Goal: Information Seeking & Learning: Understand process/instructions

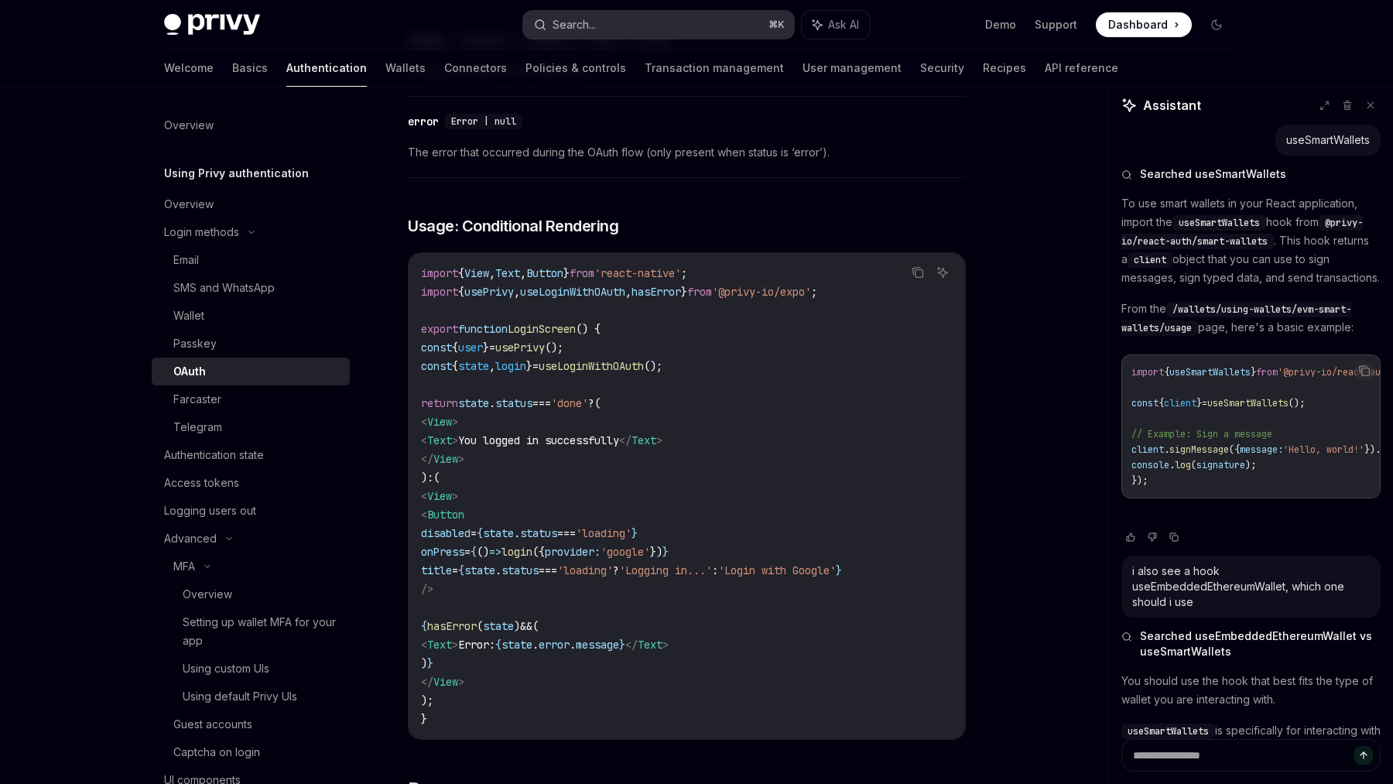
scroll to position [816, 0]
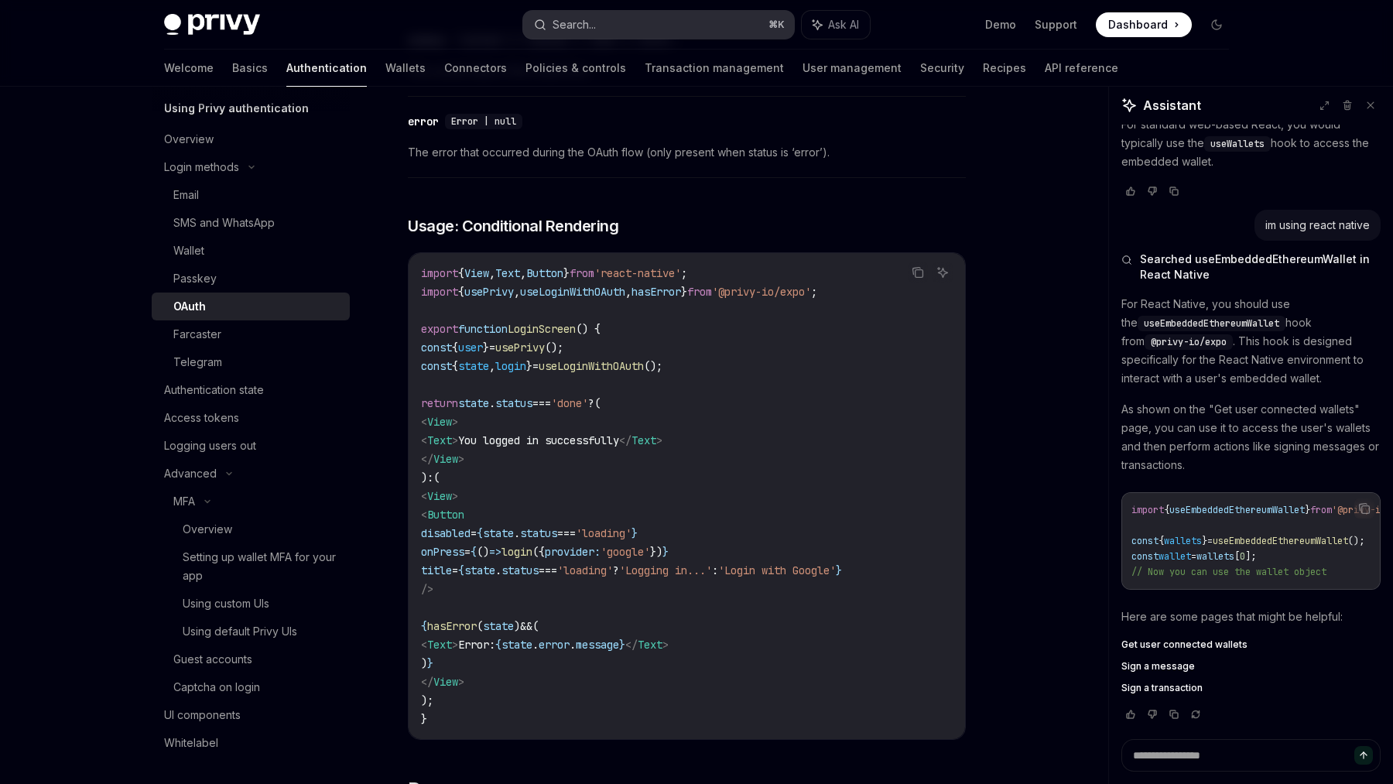
click at [641, 22] on button "Search... ⌘ K" at bounding box center [658, 25] width 271 height 28
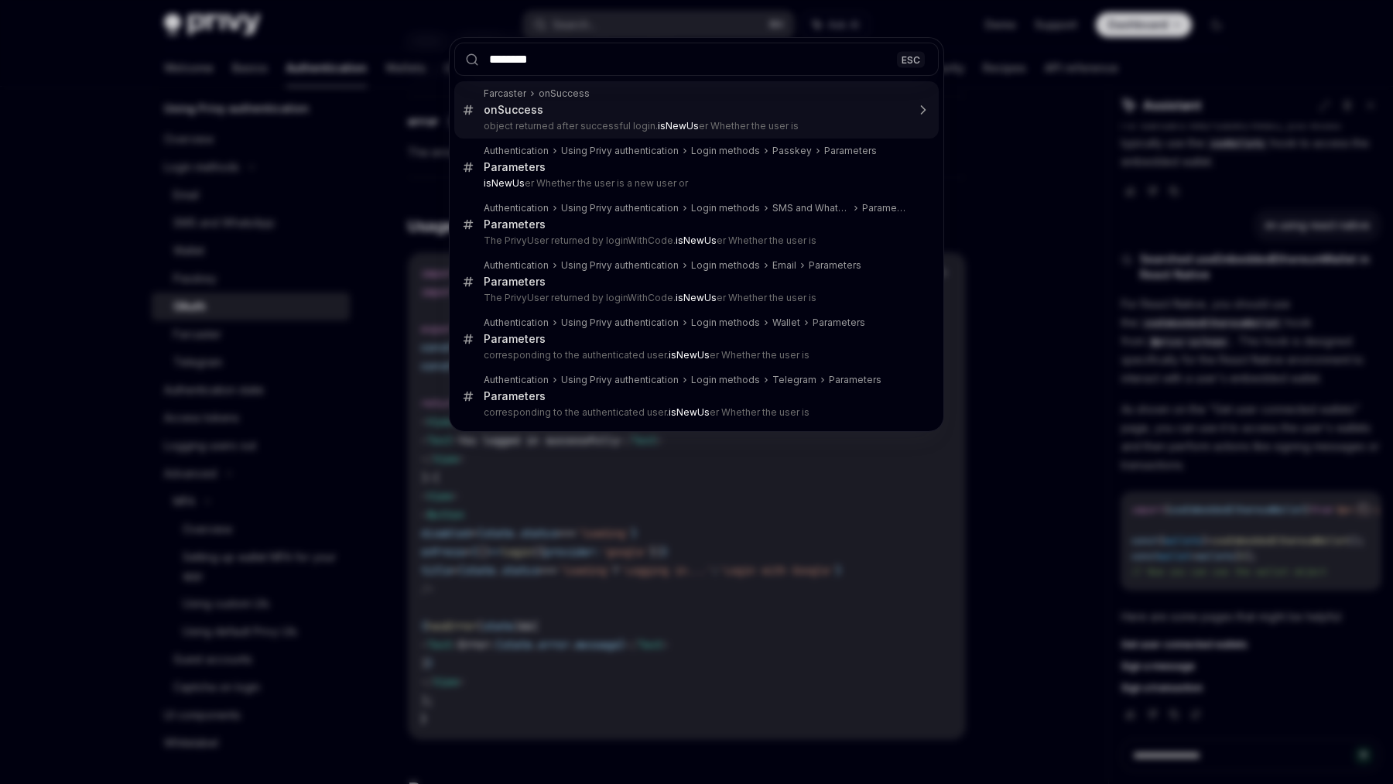
type input "*********"
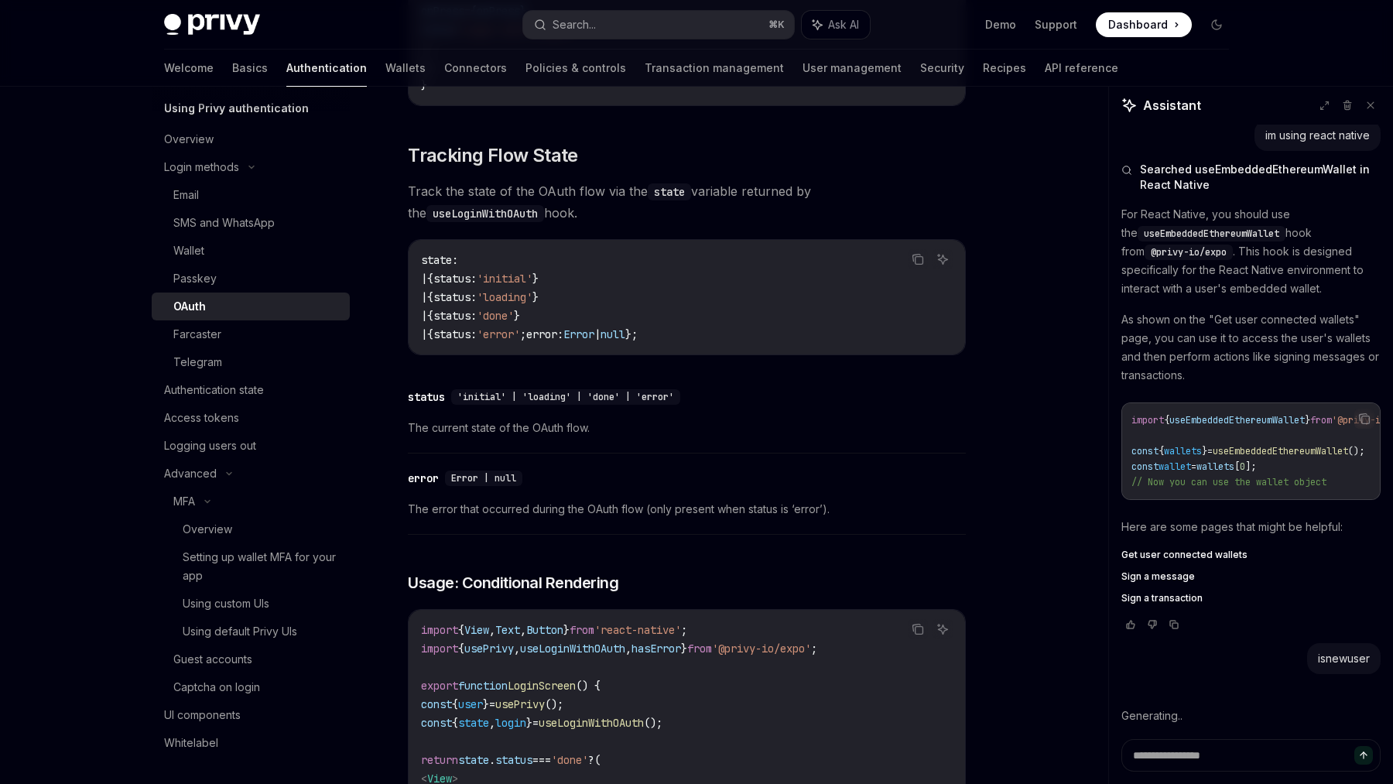
scroll to position [909, 0]
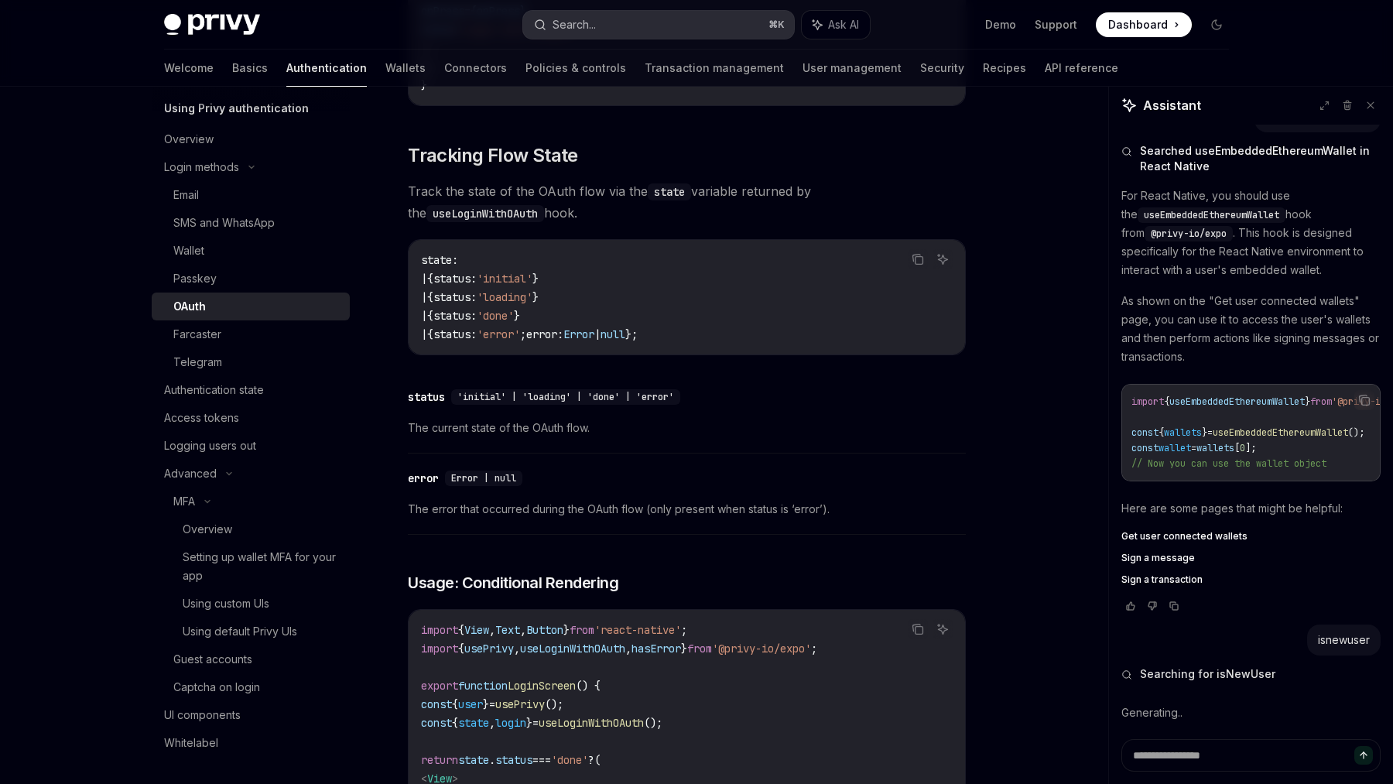
type textarea "*"
click at [614, 23] on button "Search... ⌘ K" at bounding box center [658, 25] width 271 height 28
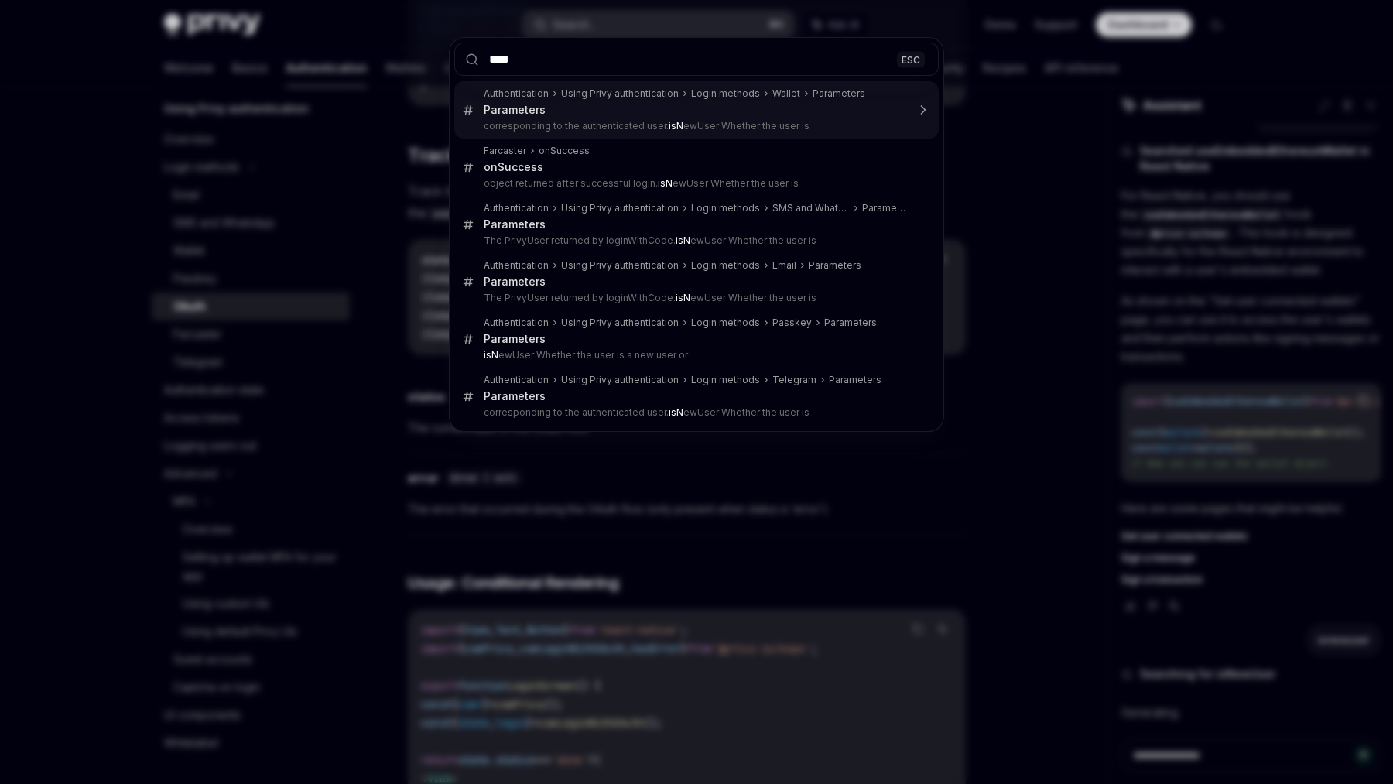
type input "*****"
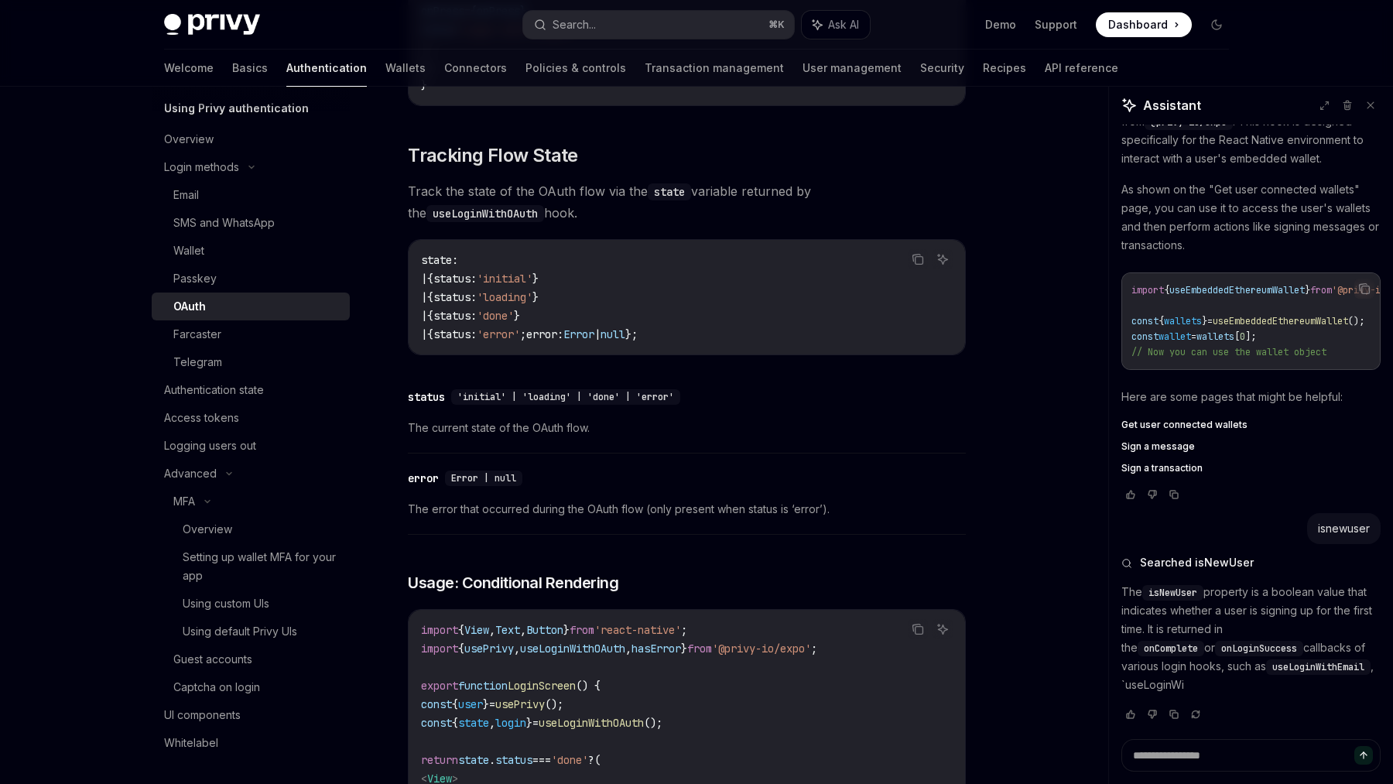
scroll to position [1036, 0]
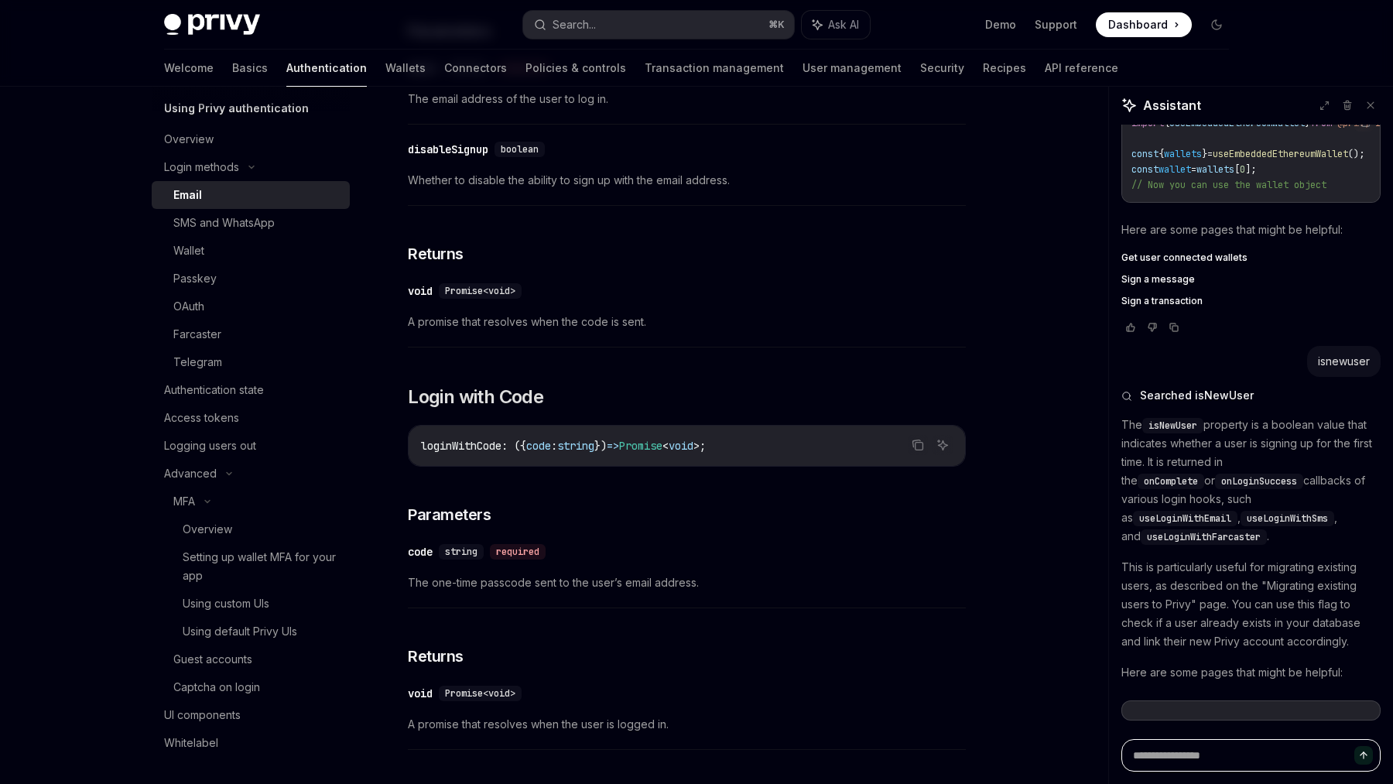
scroll to position [638, 0]
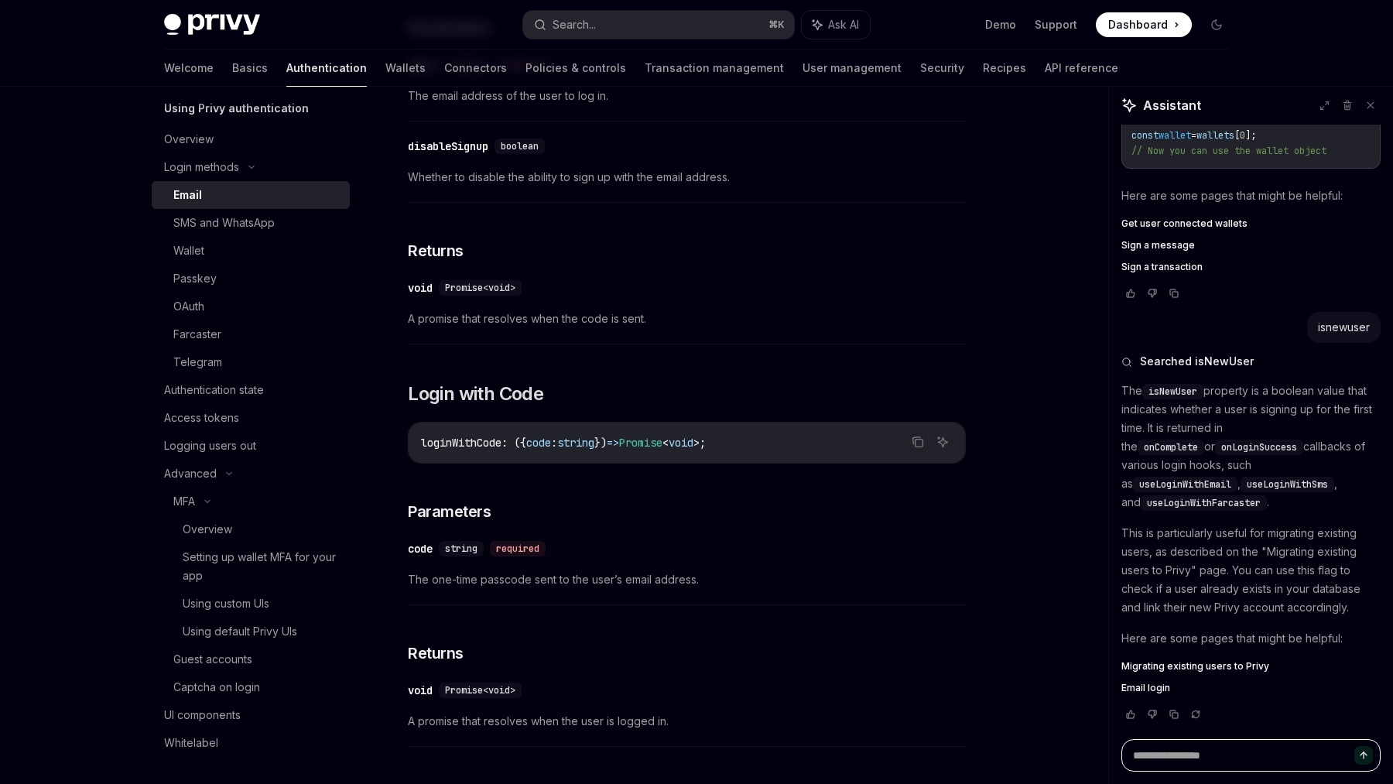
type textarea "*"
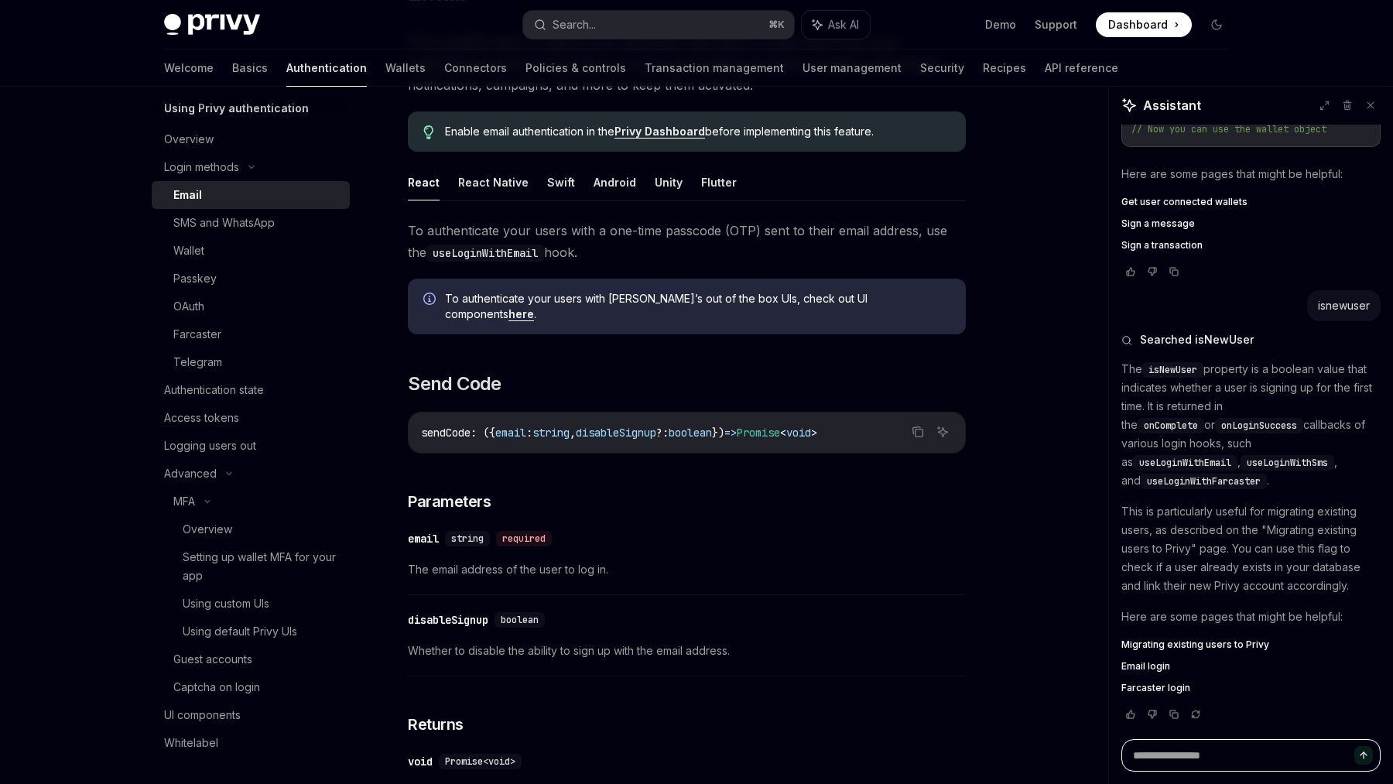
scroll to position [0, 0]
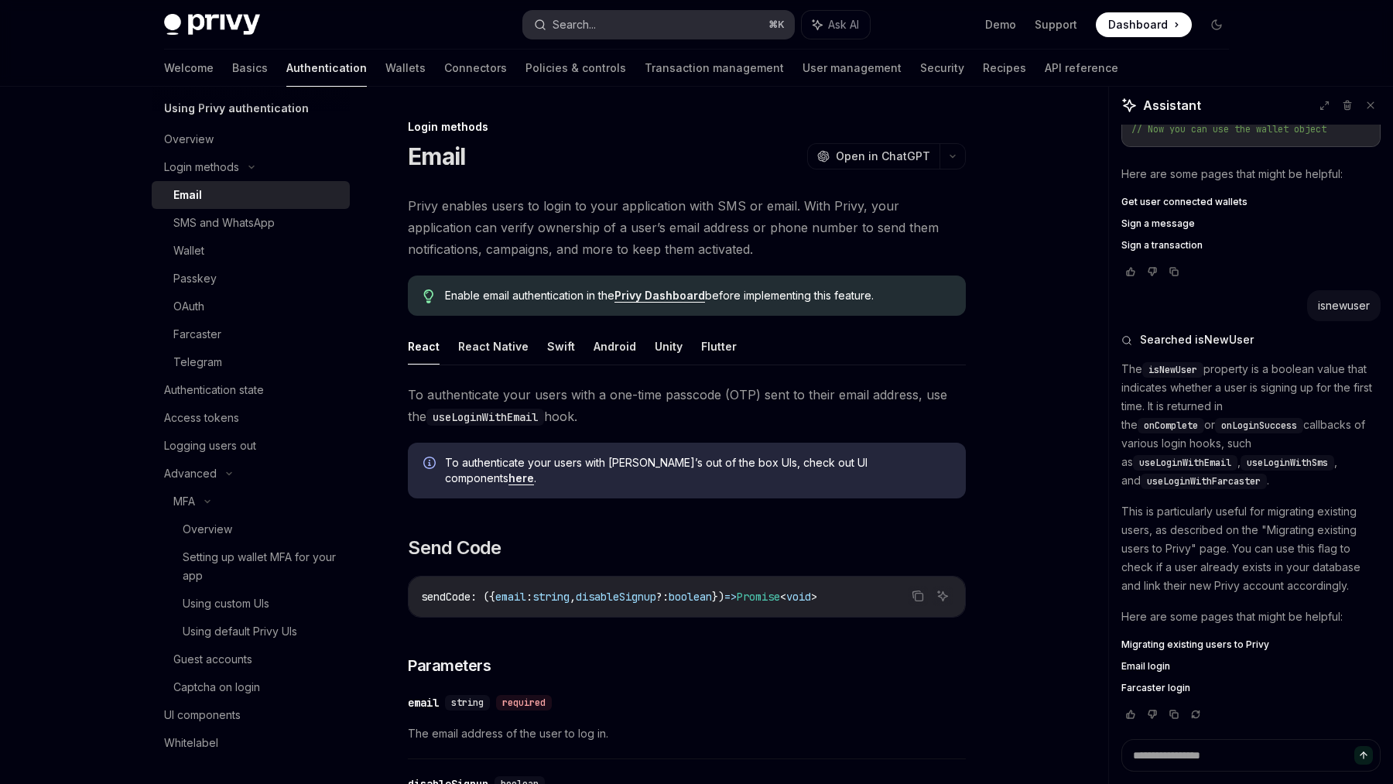
click at [693, 29] on button "Search... ⌘ K" at bounding box center [658, 25] width 271 height 28
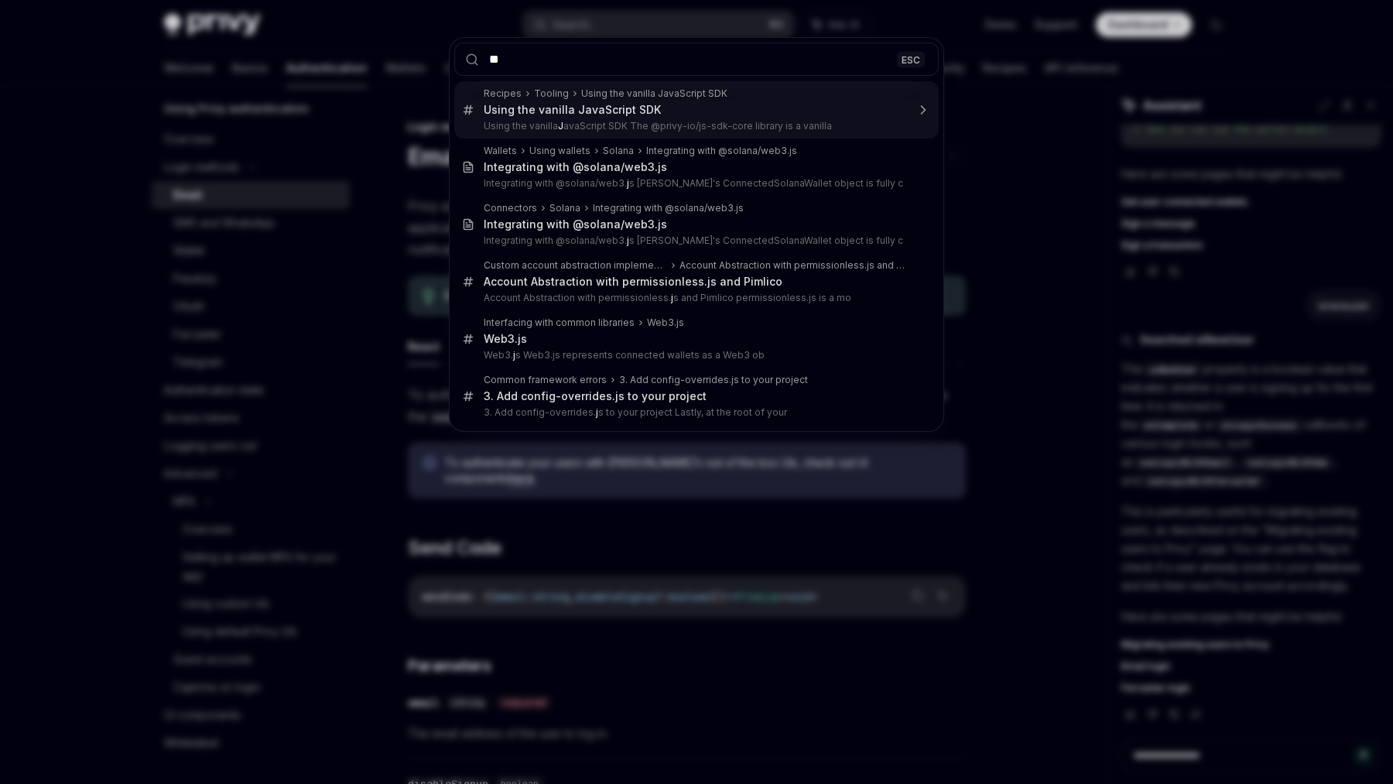
type input "***"
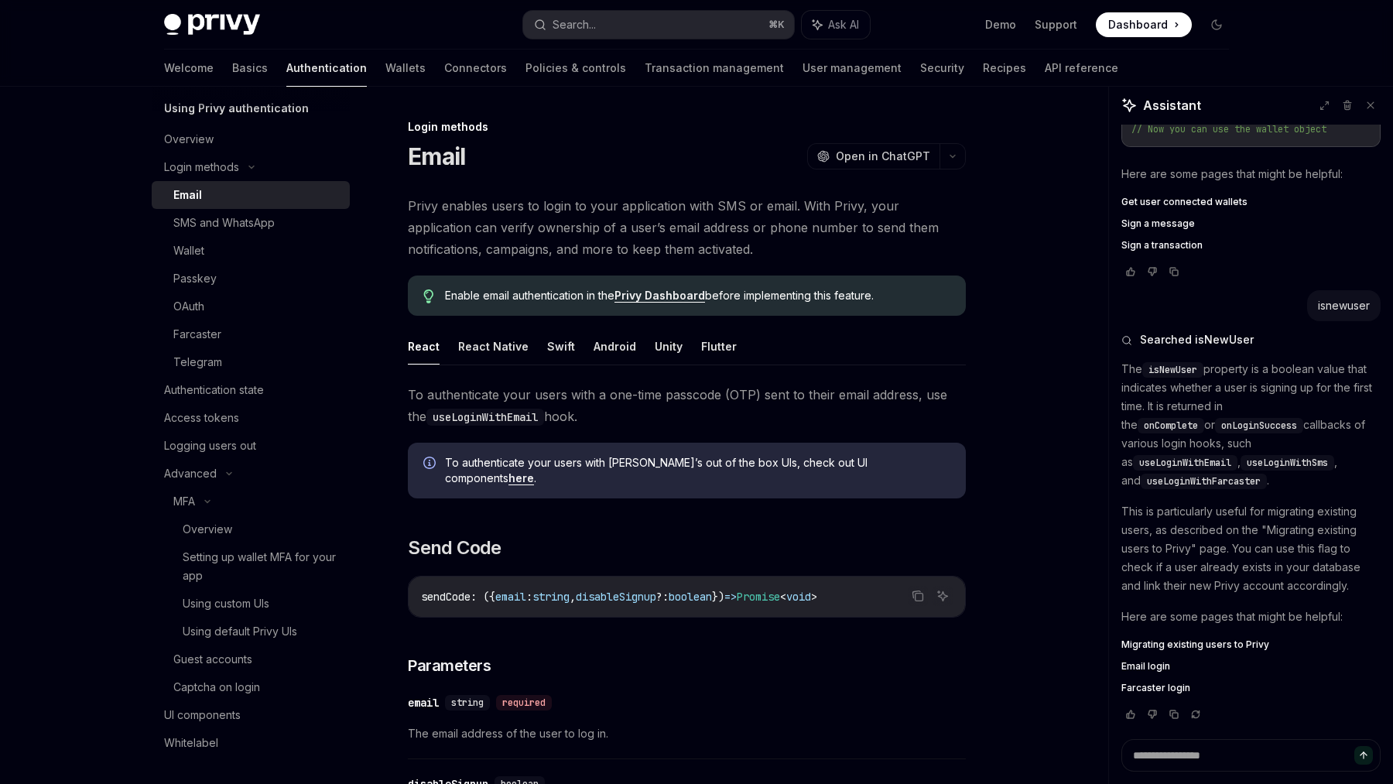
type textarea "*"
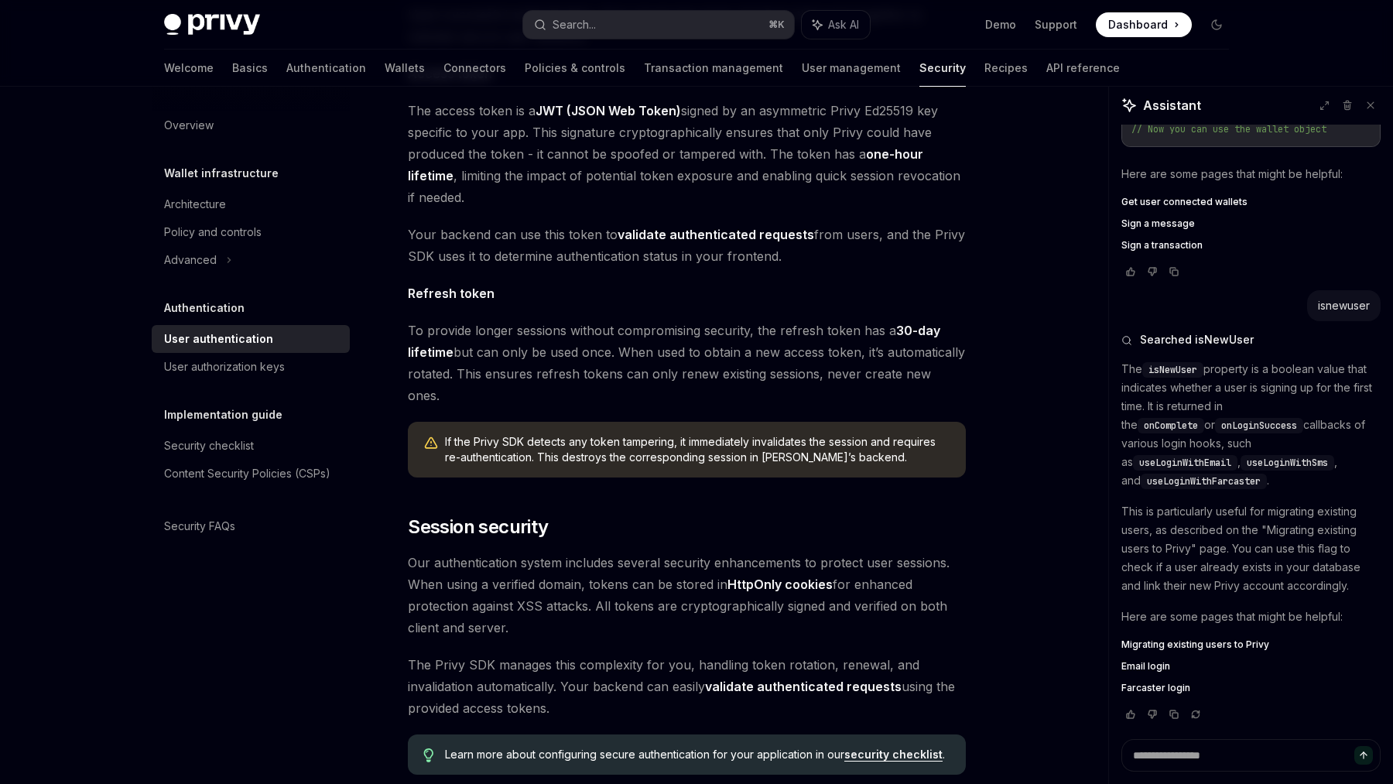
scroll to position [1133, 0]
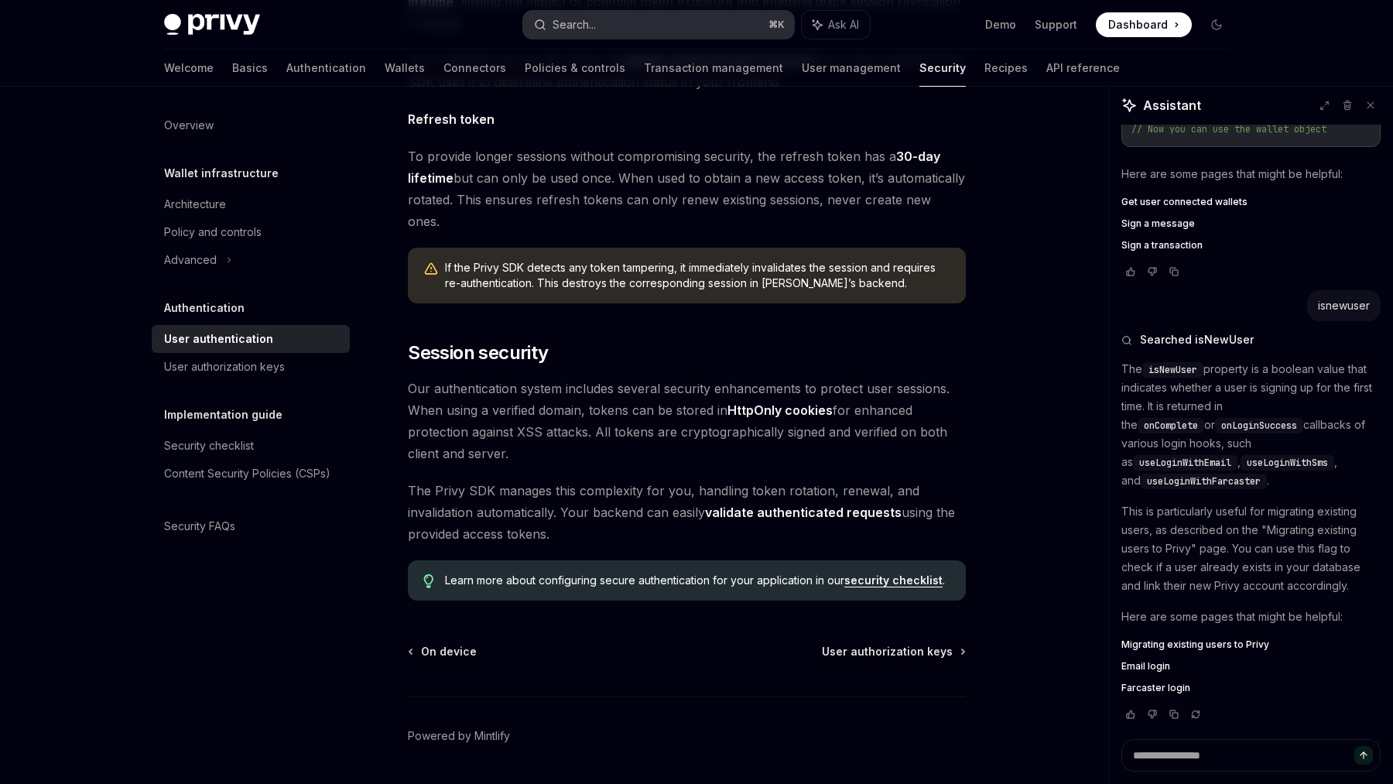
click at [598, 18] on button "Search... ⌘ K" at bounding box center [658, 25] width 271 height 28
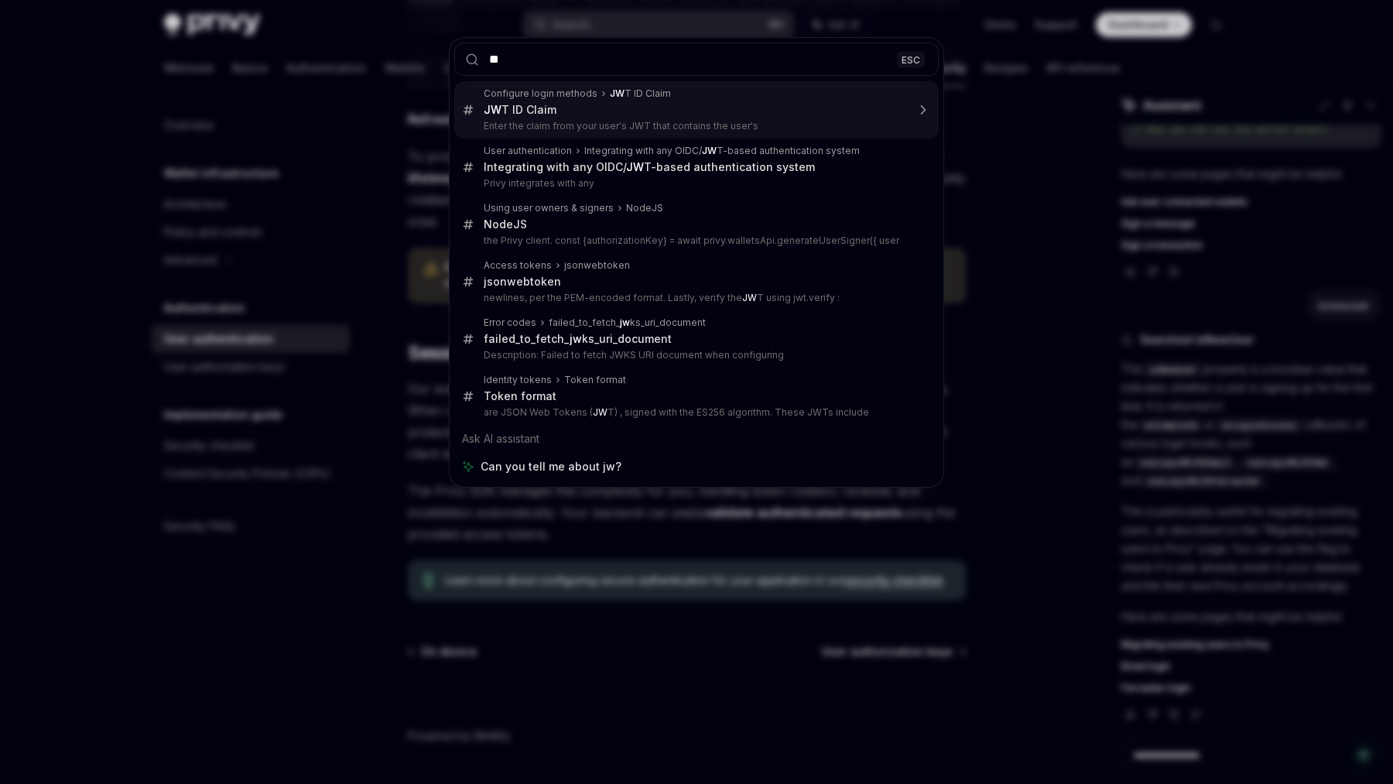
type input "***"
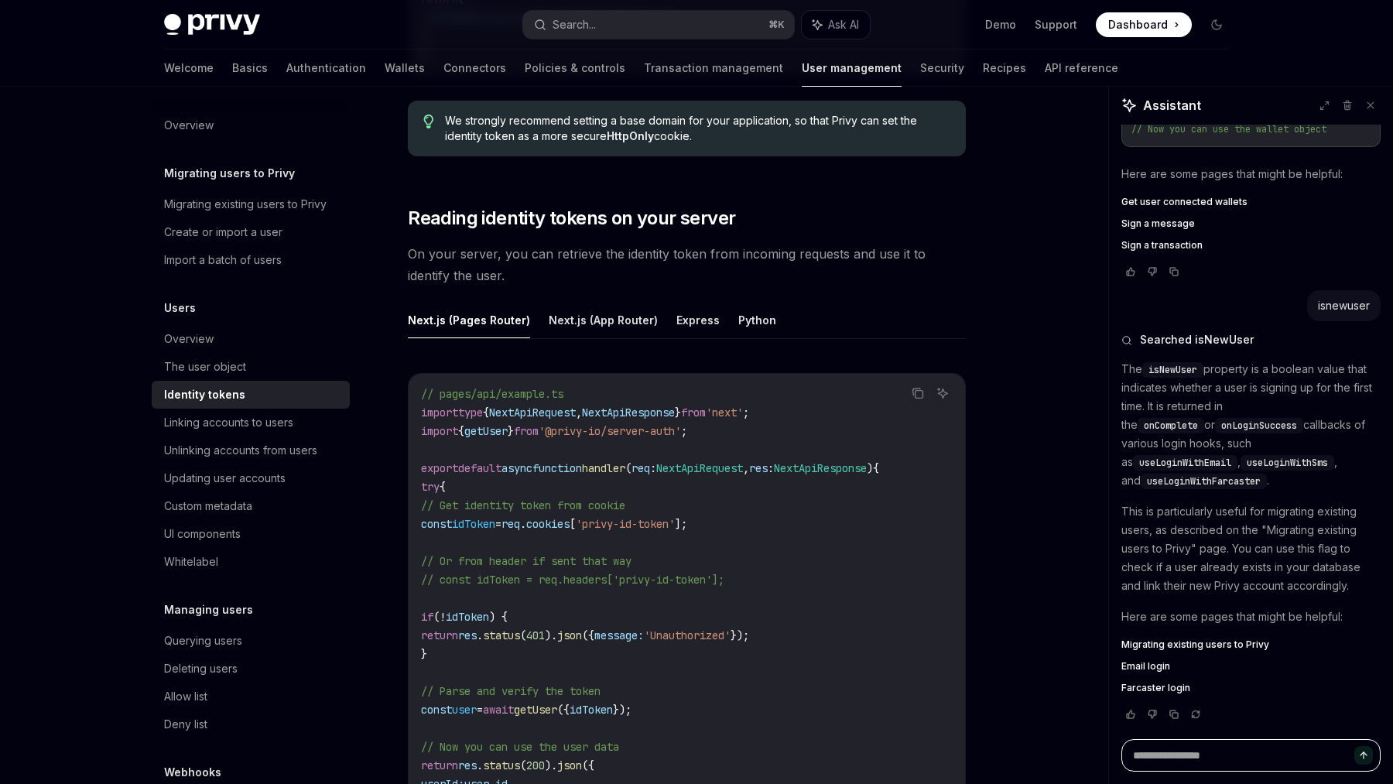
scroll to position [1863, 0]
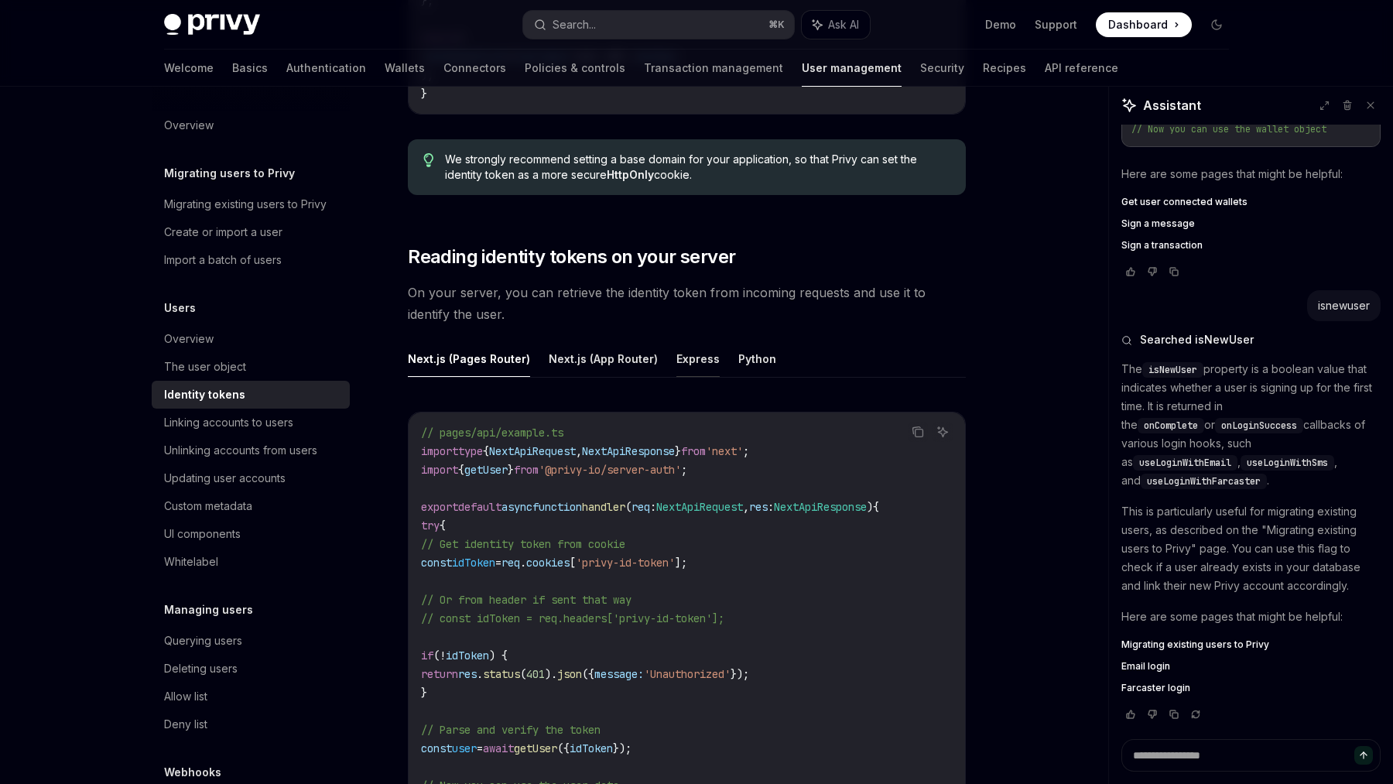
click at [683, 358] on button "Express" at bounding box center [697, 358] width 43 height 36
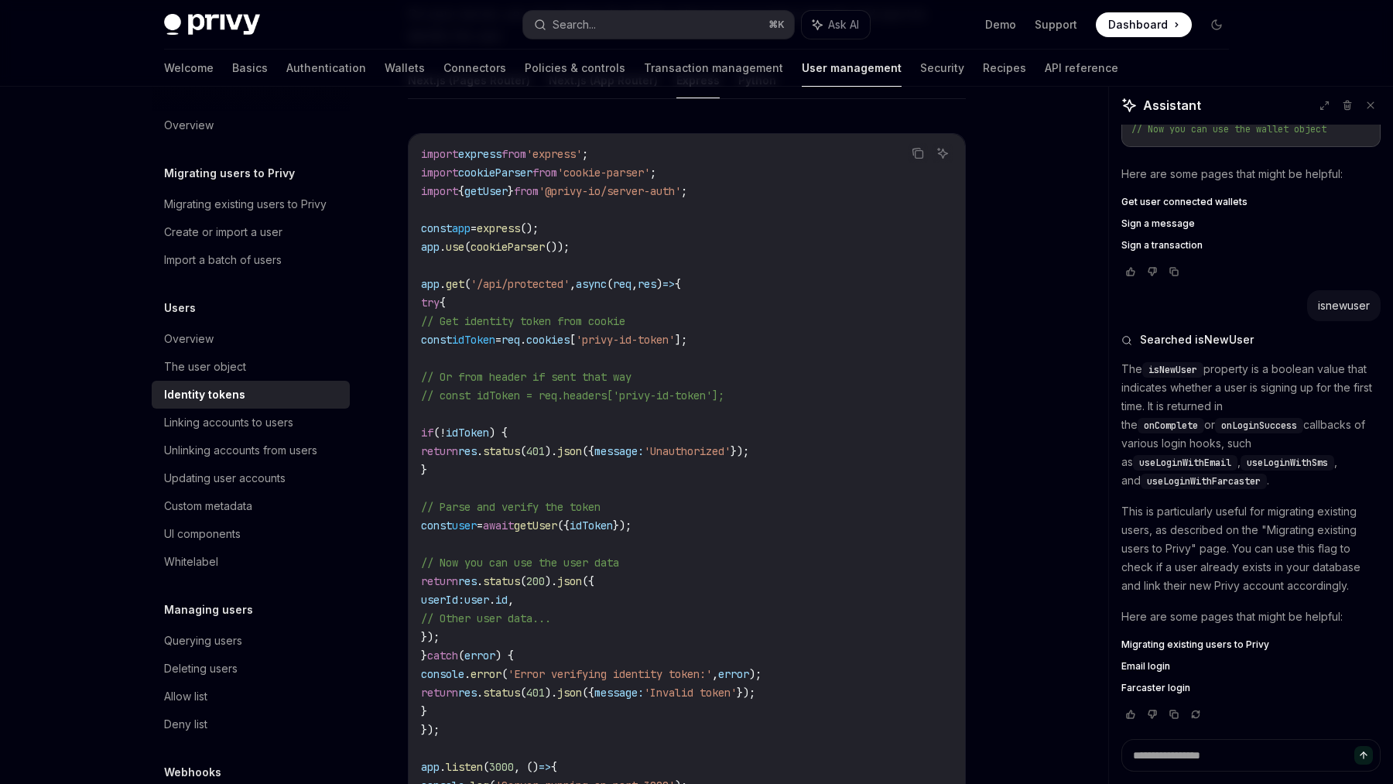
scroll to position [2149, 0]
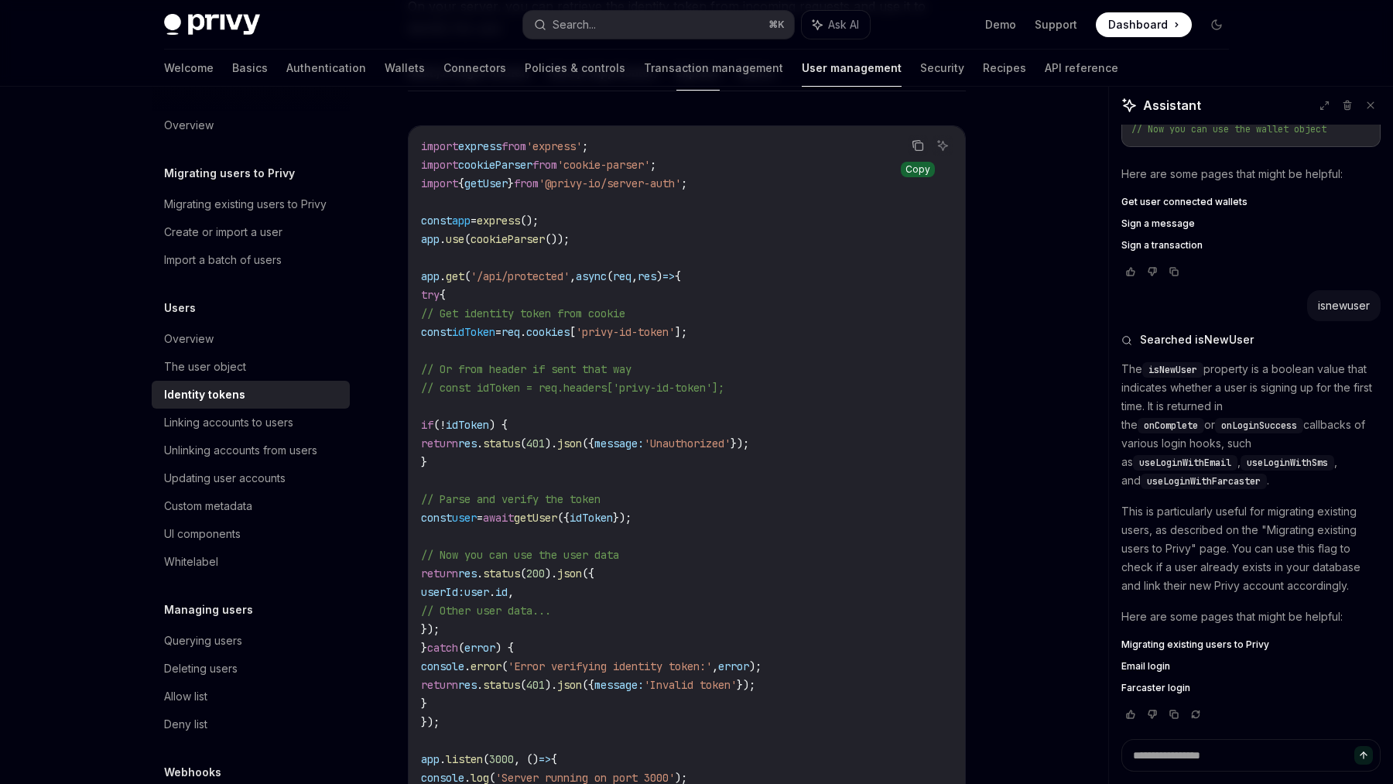
click at [909, 152] on button "Copy the contents from the code block" at bounding box center [918, 145] width 20 height 20
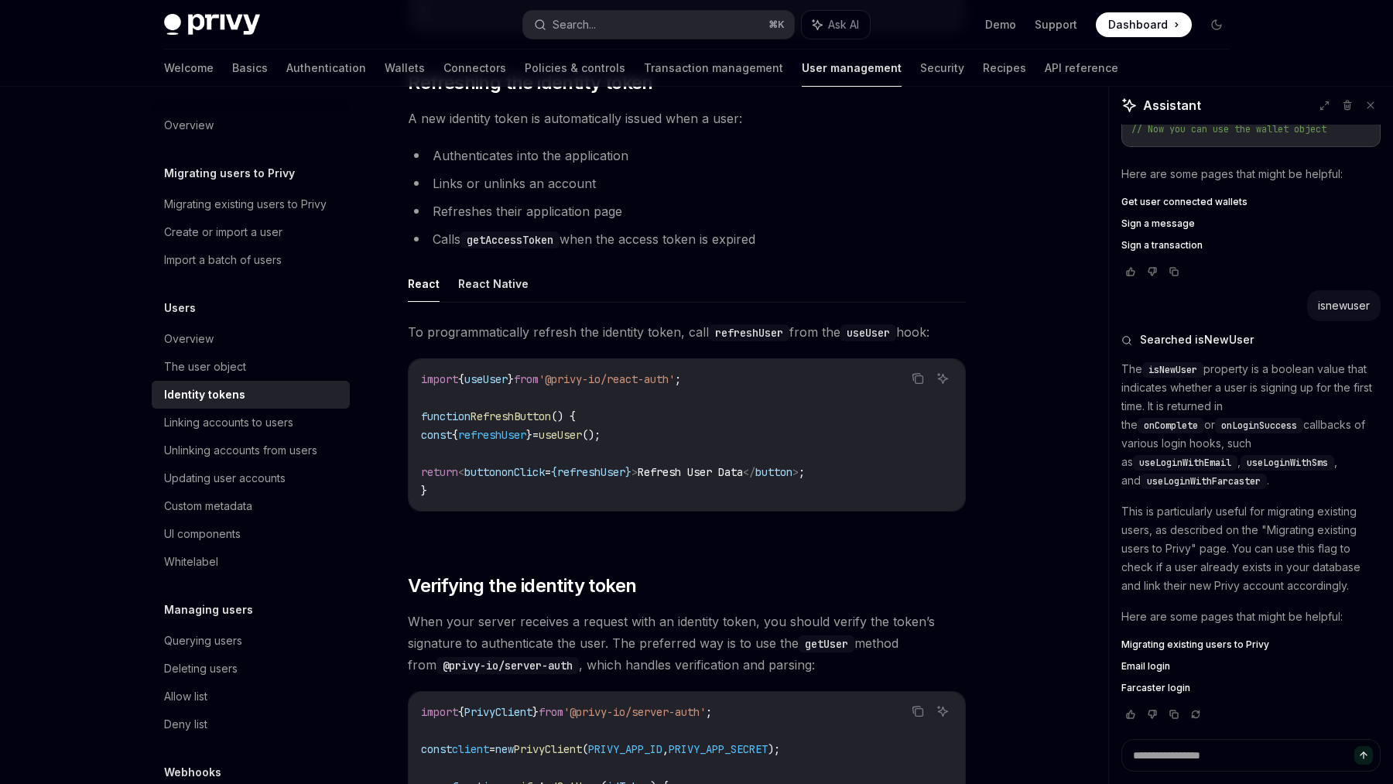
scroll to position [3746, 0]
click at [491, 286] on button "React Native" at bounding box center [493, 283] width 70 height 36
type textarea "*"
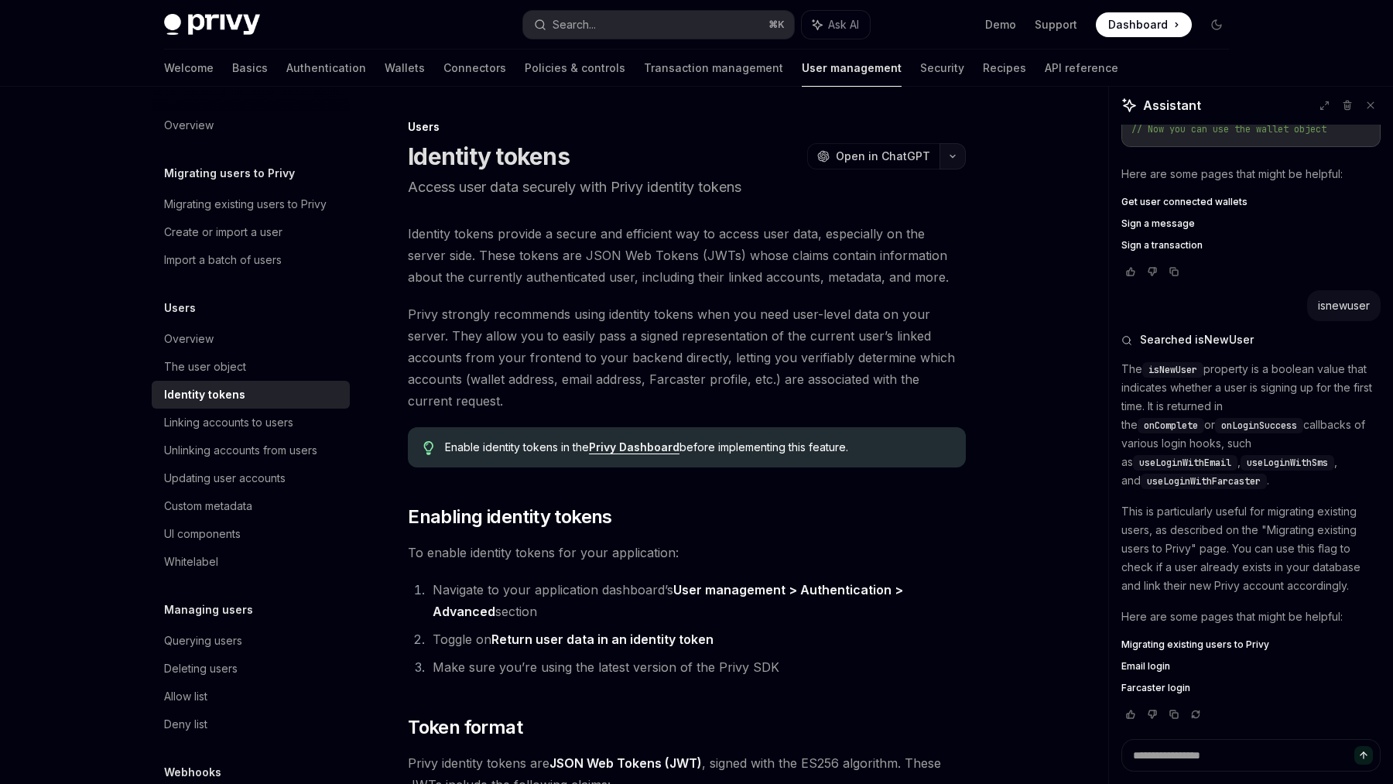
click at [952, 143] on button "button" at bounding box center [952, 156] width 26 height 26
click at [893, 313] on div "View this page as plain text" at bounding box center [864, 314] width 120 height 12
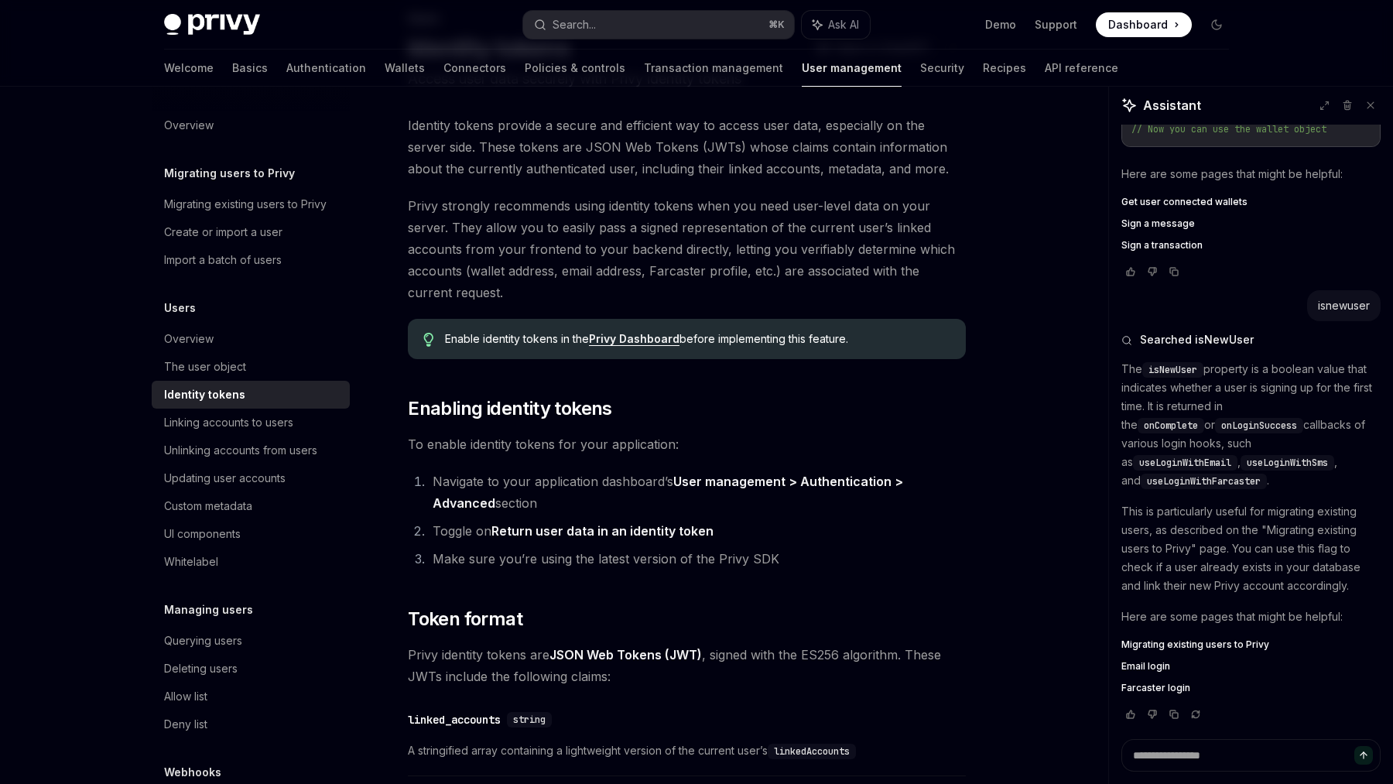
scroll to position [97, 0]
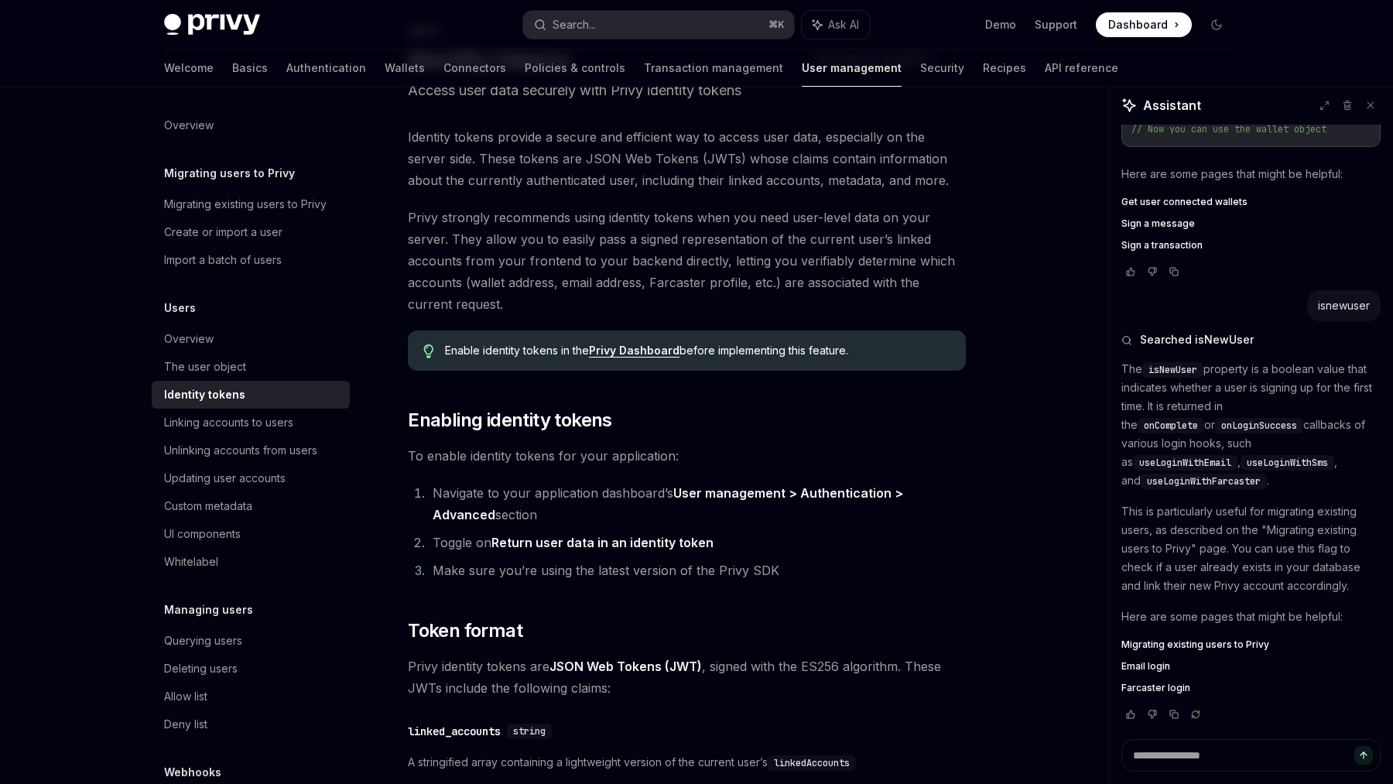
click at [645, 348] on link "Privy Dashboard" at bounding box center [634, 351] width 91 height 14
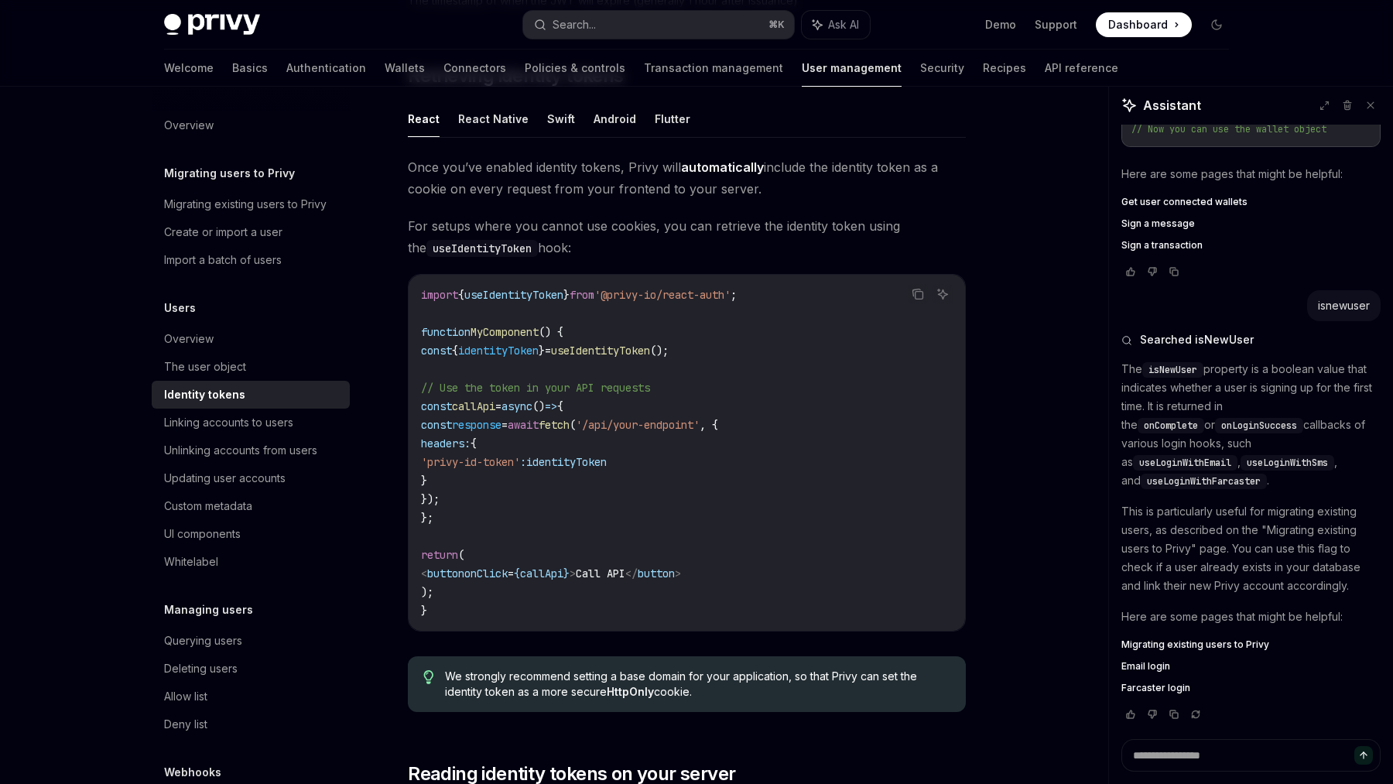
scroll to position [1259, 0]
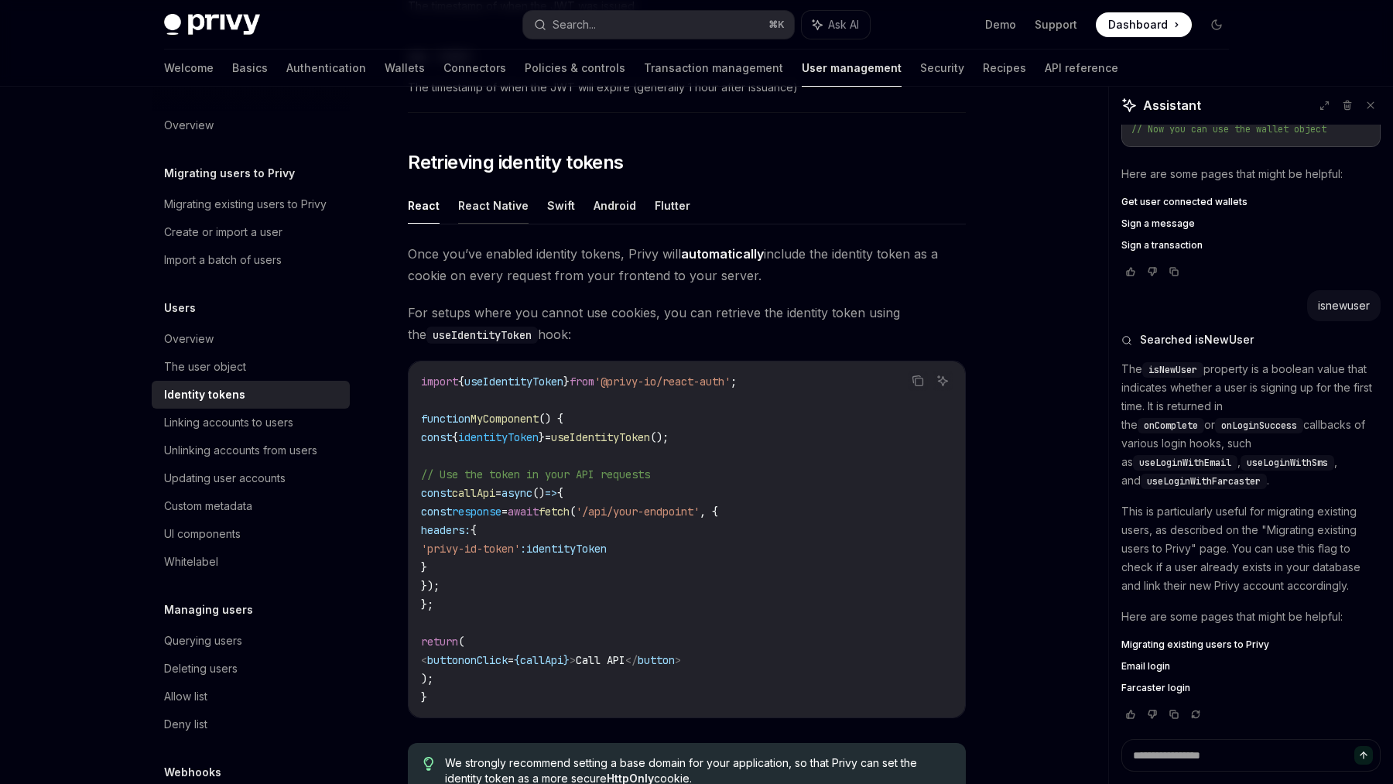
click at [484, 210] on button "React Native" at bounding box center [493, 205] width 70 height 36
type textarea "*"
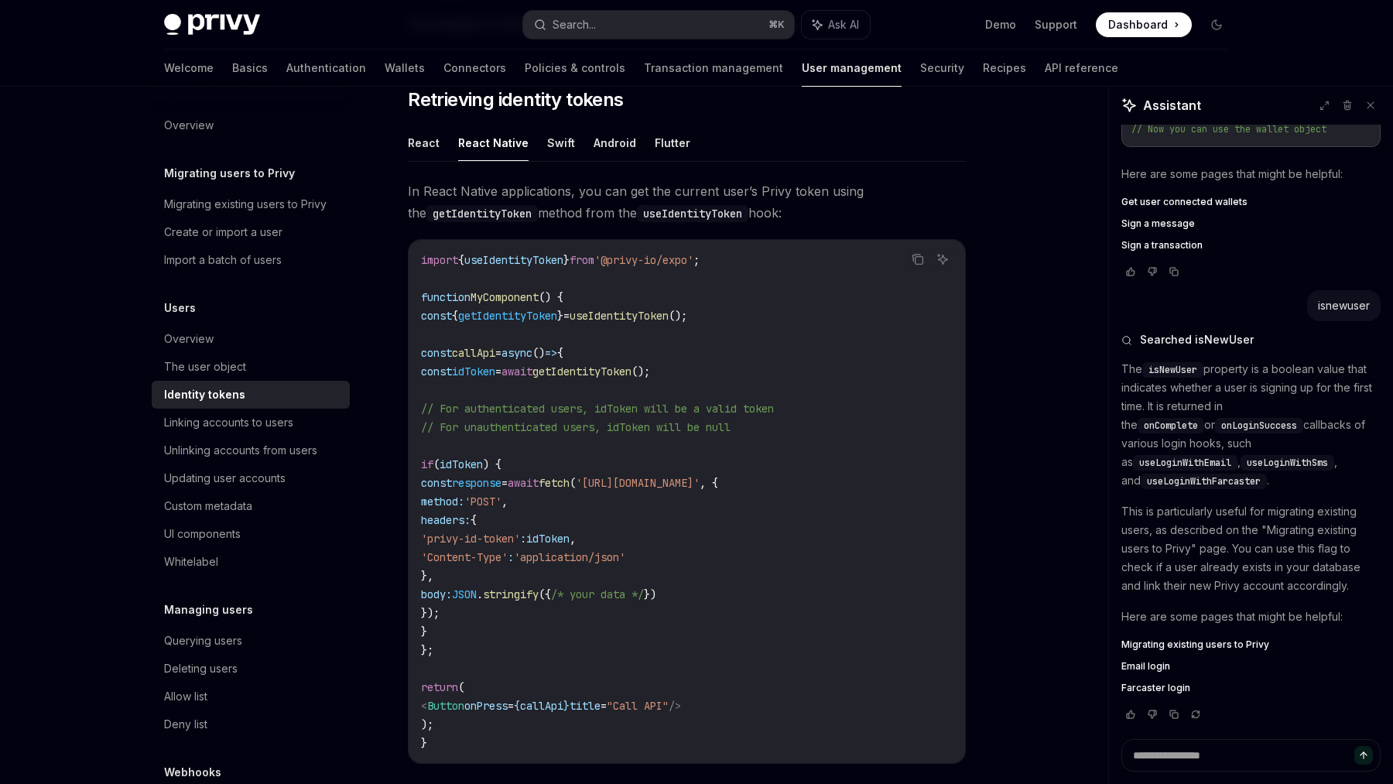
scroll to position [1328, 0]
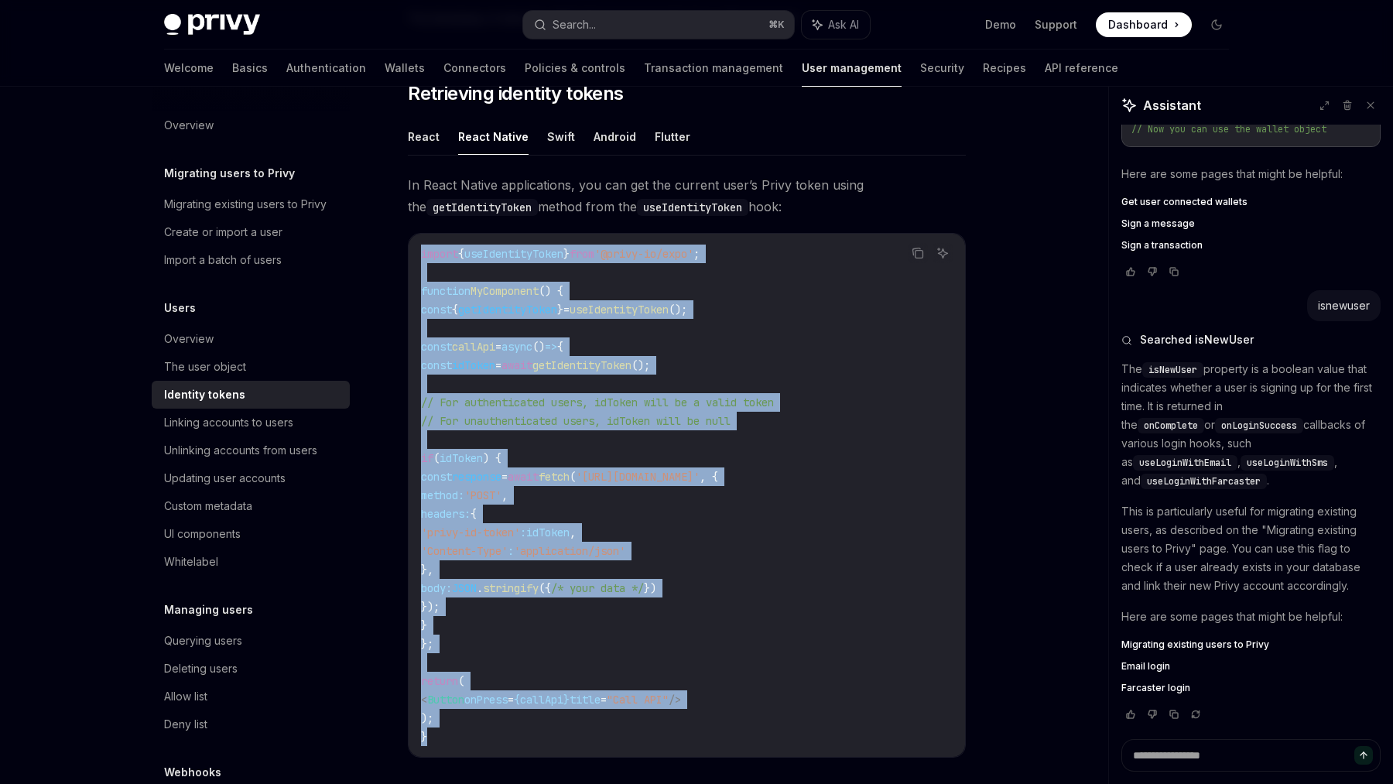
drag, startPoint x: 453, startPoint y: 736, endPoint x: 420, endPoint y: 241, distance: 495.6
click at [420, 241] on div "import { useIdentityToken } from '@privy-io/expo' ; function MyComponent () { c…" at bounding box center [687, 495] width 556 height 523
copy code "import { useIdentityToken } from '@privy-io/expo' ; function MyComponent () { c…"
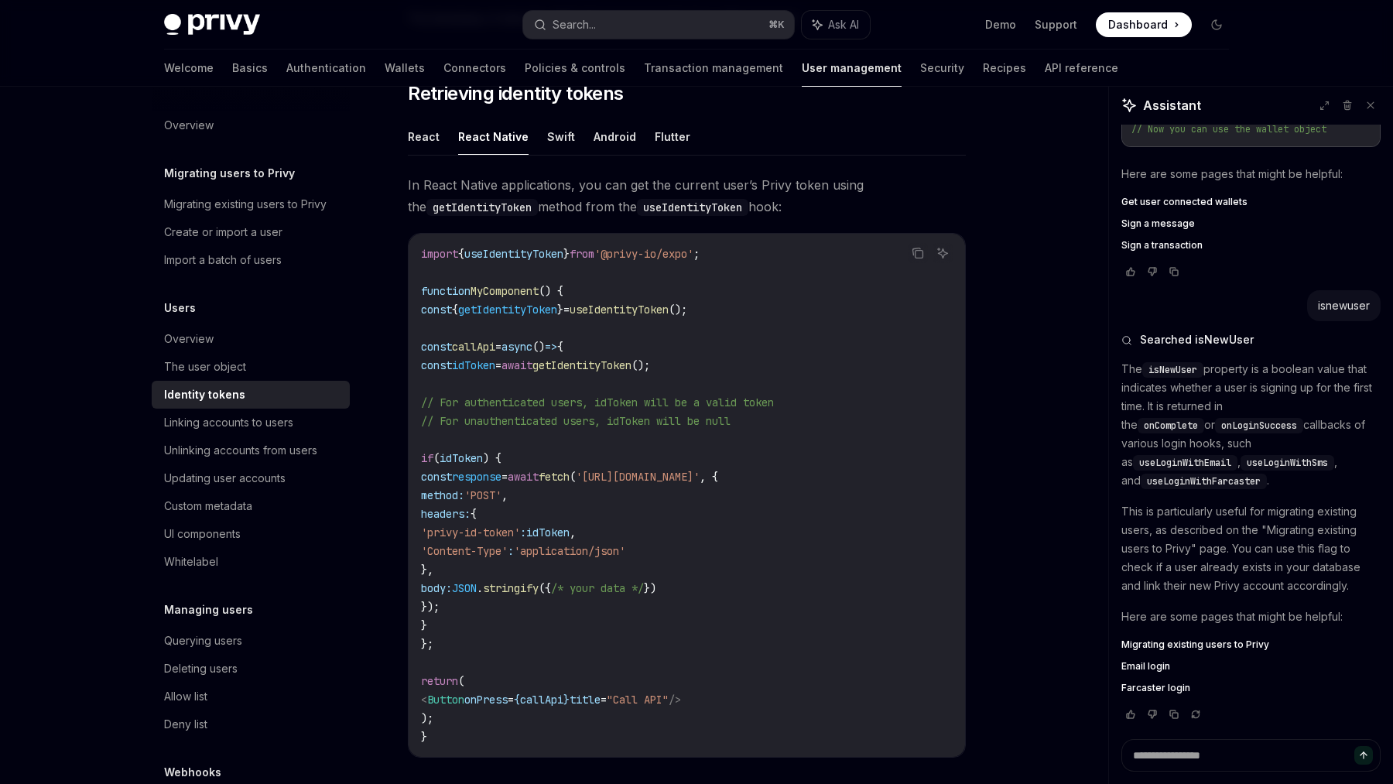
click at [483, 340] on span "callApi" at bounding box center [473, 347] width 43 height 14
